Goal: Transaction & Acquisition: Purchase product/service

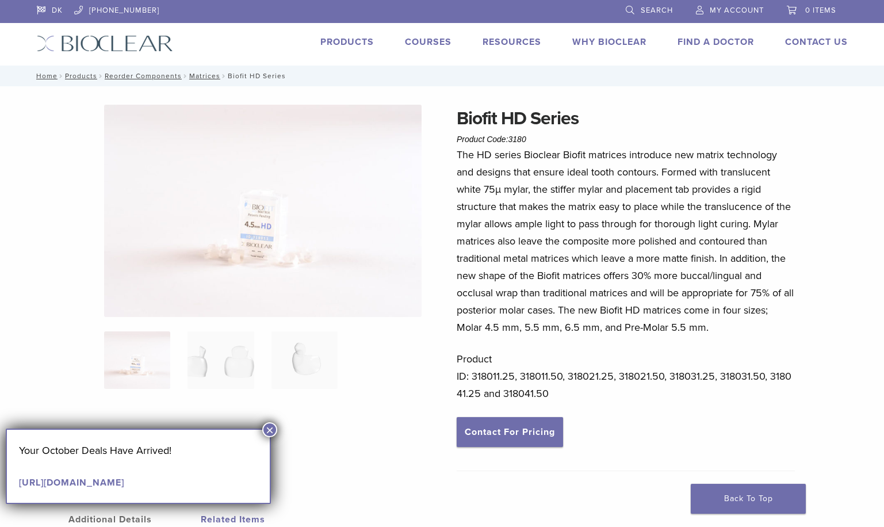
click at [270, 428] on button "×" at bounding box center [269, 429] width 15 height 15
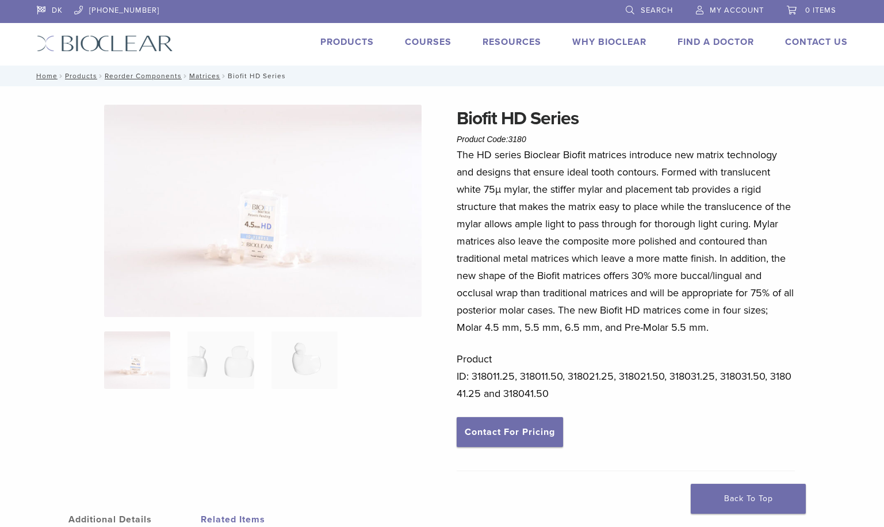
scroll to position [57, 0]
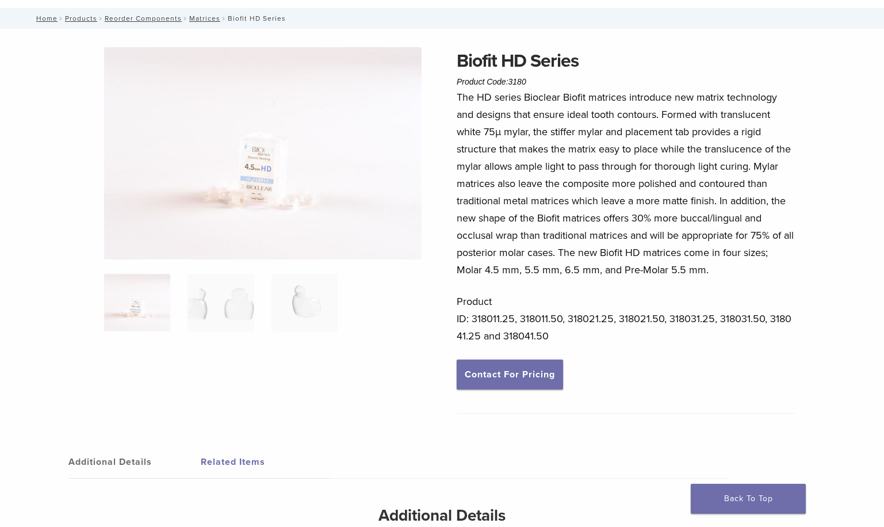
click at [240, 179] on img at bounding box center [262, 153] width 317 height 212
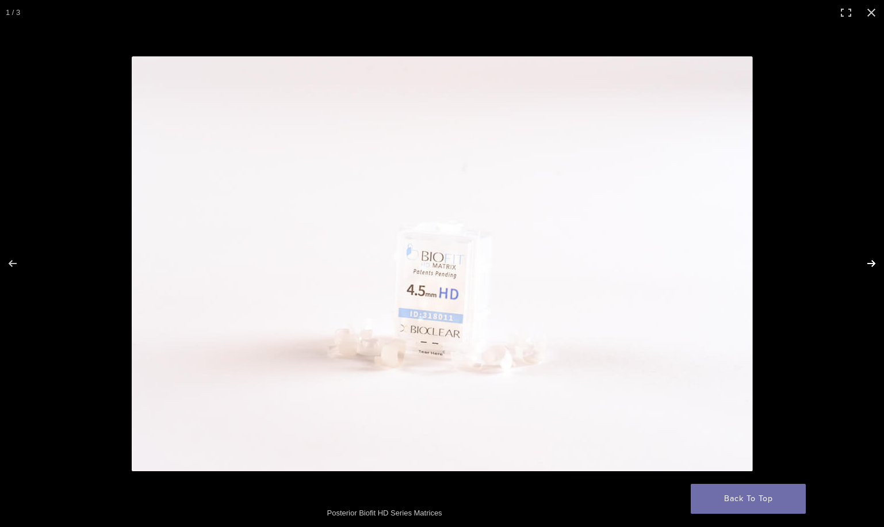
click at [872, 260] on button "Next (arrow right)" at bounding box center [863, 263] width 40 height 57
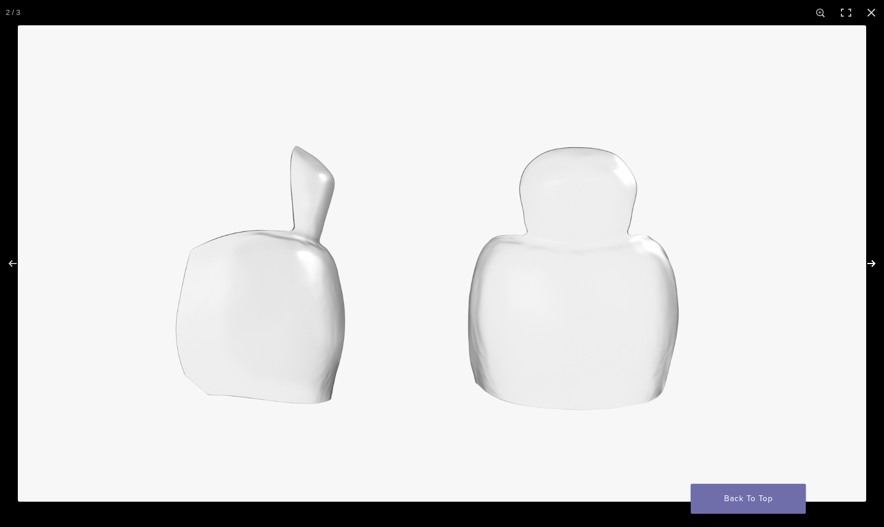
click at [872, 260] on button "Next (arrow right)" at bounding box center [863, 263] width 40 height 57
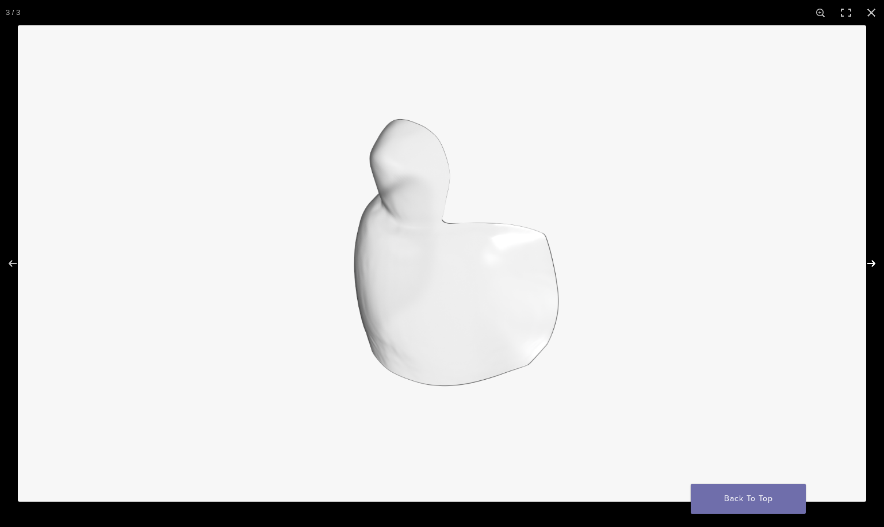
click at [872, 260] on button "Next (arrow right)" at bounding box center [863, 263] width 40 height 57
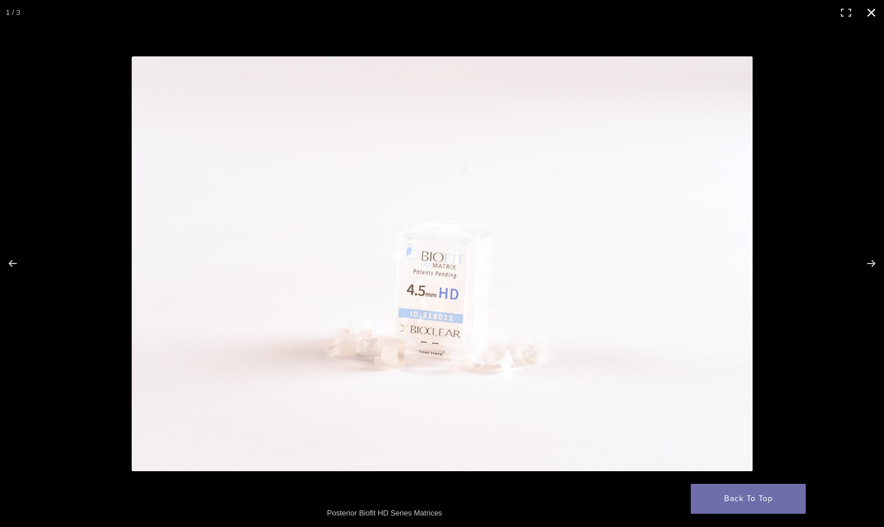
click at [874, 11] on button "Close (Esc)" at bounding box center [870, 12] width 25 height 25
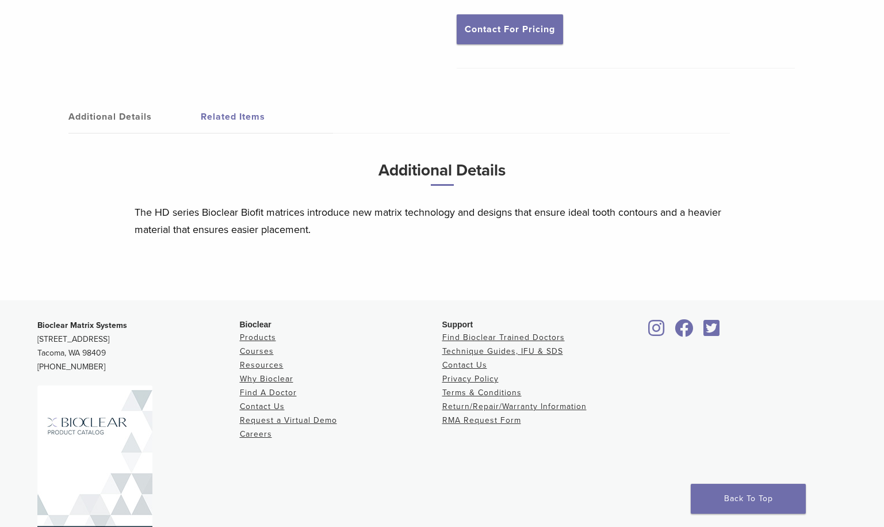
scroll to position [451, 0]
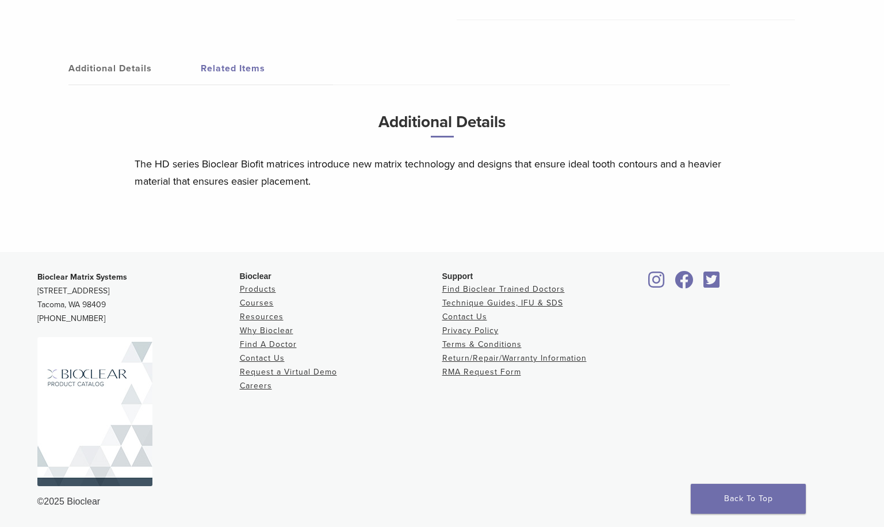
click at [133, 66] on link "Additional Details" at bounding box center [134, 68] width 132 height 32
click at [358, 159] on p "The HD series Bioclear Biofit matrices introduce new matrix technology and desi…" at bounding box center [442, 172] width 615 height 34
click at [159, 390] on link at bounding box center [138, 411] width 202 height 149
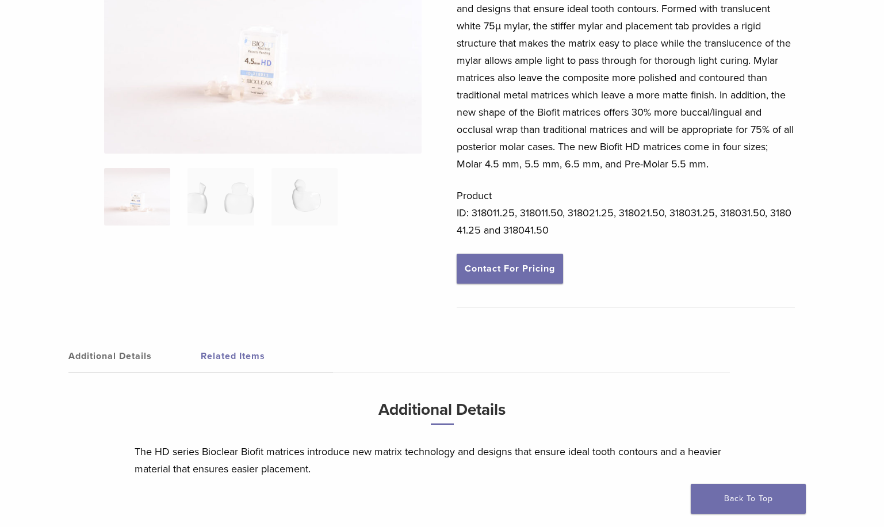
scroll to position [0, 0]
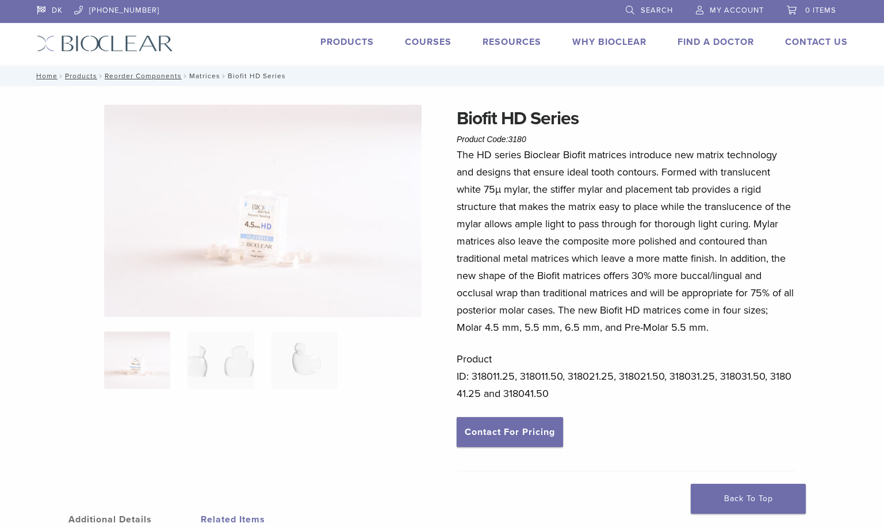
click at [204, 76] on link "Matrices" at bounding box center [204, 76] width 31 height 8
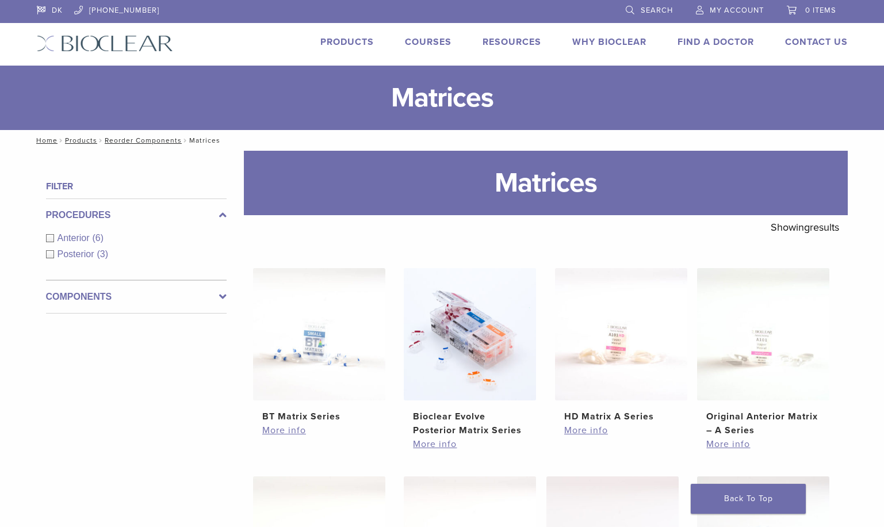
click at [558, 189] on h1 "Matrices" at bounding box center [546, 183] width 604 height 64
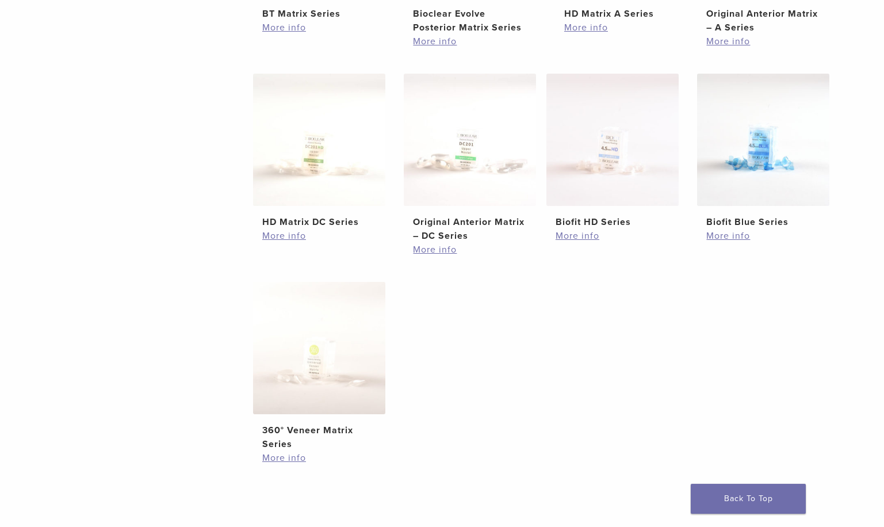
scroll to position [460, 0]
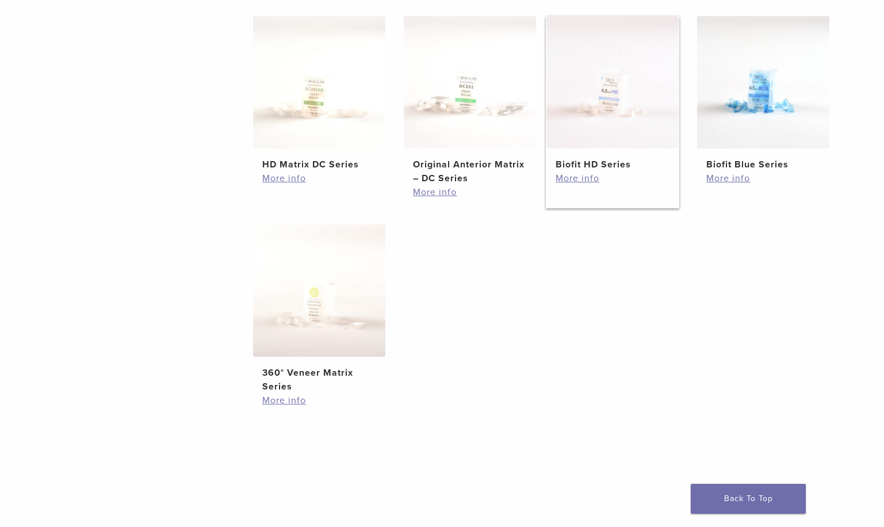
click at [615, 102] on img at bounding box center [612, 82] width 132 height 132
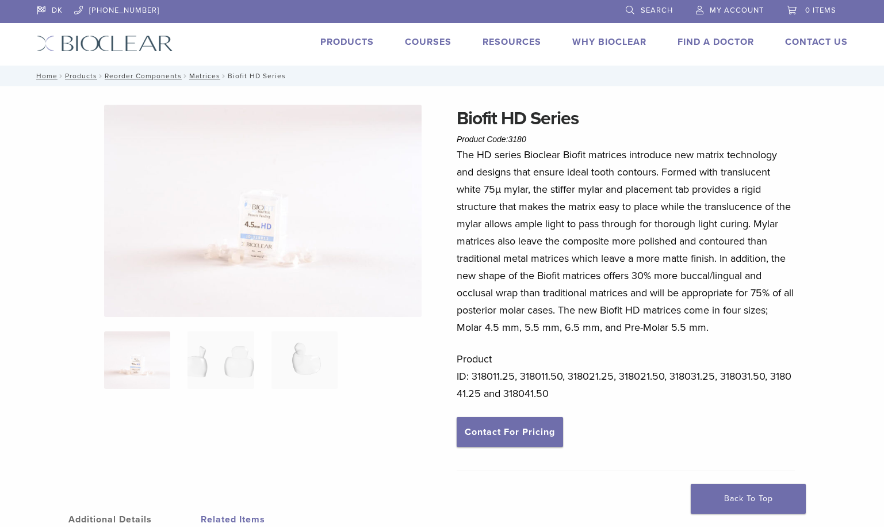
click at [277, 250] on img at bounding box center [262, 211] width 317 height 212
